Goal: Transaction & Acquisition: Purchase product/service

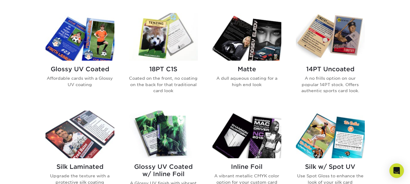
scroll to position [292, 0]
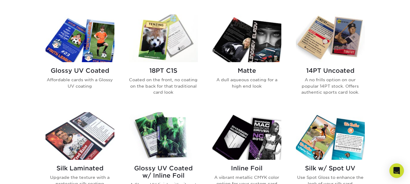
click at [84, 51] on img at bounding box center [80, 39] width 69 height 48
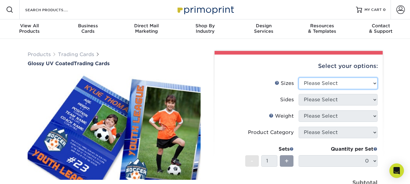
click at [366, 83] on select "Please Select 2.5" x 3.5"" at bounding box center [338, 84] width 79 height 12
select select "2.50x3.50"
click at [299, 78] on select "Please Select 2.5" x 3.5"" at bounding box center [338, 84] width 79 height 12
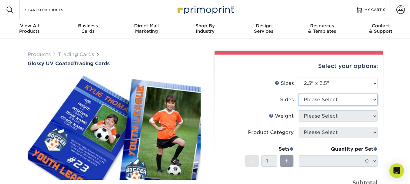
click at [334, 99] on select "Please Select Print Both Sides Print Front Only" at bounding box center [338, 100] width 79 height 12
select select "13abbda7-1d64-4f25-8bb2-c179b224825d"
click at [299, 94] on select "Please Select Print Both Sides Print Front Only" at bounding box center [338, 100] width 79 height 12
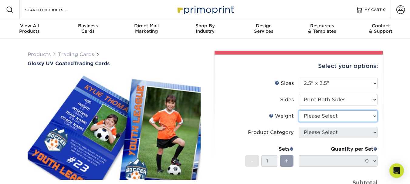
click at [342, 113] on select "Please Select 16PT 14PT 18PT C1S" at bounding box center [338, 117] width 79 height 12
select select "16PT"
click at [299, 111] on select "Please Select 16PT 14PT 18PT C1S" at bounding box center [338, 117] width 79 height 12
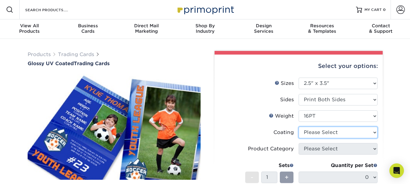
click at [332, 135] on select at bounding box center [338, 133] width 79 height 12
select select "ae367451-b2b8-45df-a344-0f05b6a12993"
click at [299, 127] on select at bounding box center [338, 133] width 79 height 12
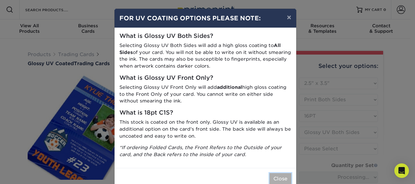
click at [277, 179] on button "Close" at bounding box center [280, 179] width 22 height 12
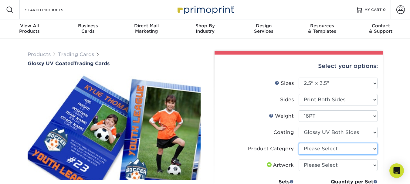
click at [323, 150] on select "Please Select Trading Cards" at bounding box center [338, 149] width 79 height 12
select select "c2f9bce9-36c2-409d-b101-c29d9d031e18"
click at [299, 143] on select "Please Select Trading Cards" at bounding box center [338, 149] width 79 height 12
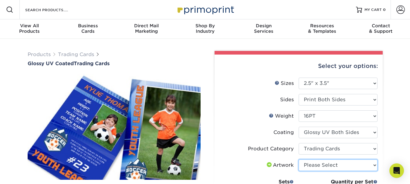
click at [322, 163] on select "Please Select I will upload files I need a design - $100" at bounding box center [338, 166] width 79 height 12
select select "upload"
click at [299, 160] on select "Please Select I will upload files I need a design - $100" at bounding box center [338, 166] width 79 height 12
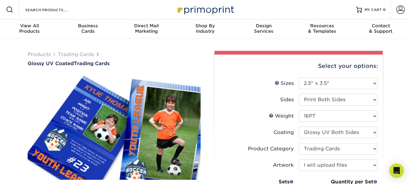
click at [246, 131] on label "Coating" at bounding box center [259, 133] width 79 height 12
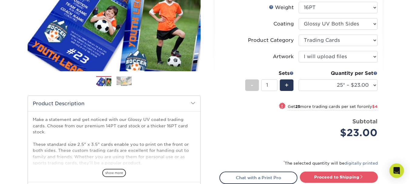
scroll to position [109, 0]
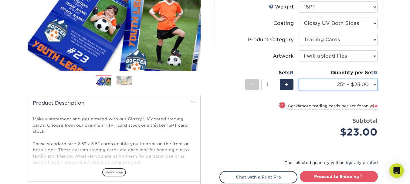
click at [369, 84] on select "25* – $23.00 50* – $27.00 75* – $33.00 100* – $37.00 250* – $47.00 500 – $58.00…" at bounding box center [338, 85] width 79 height 12
click at [260, 117] on div "Price per set $23.00" at bounding box center [259, 128] width 79 height 23
